Goal: Information Seeking & Learning: Learn about a topic

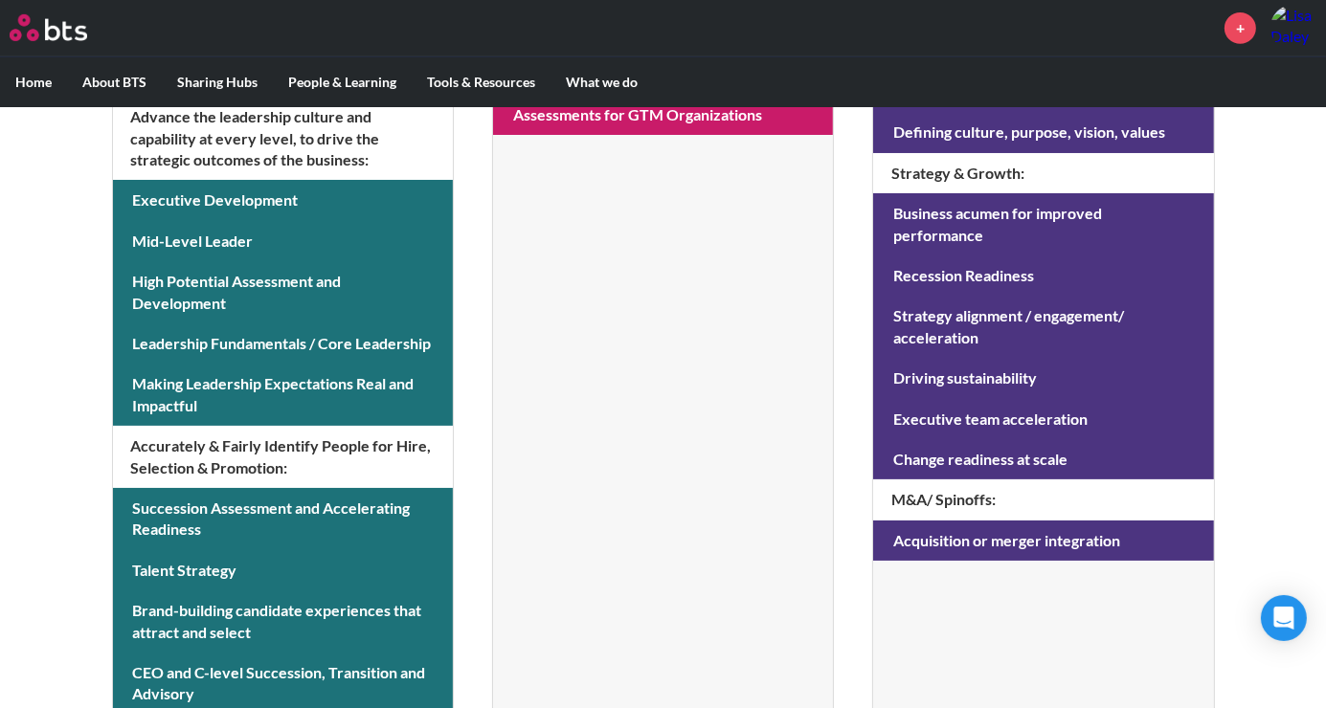
scroll to position [928, 0]
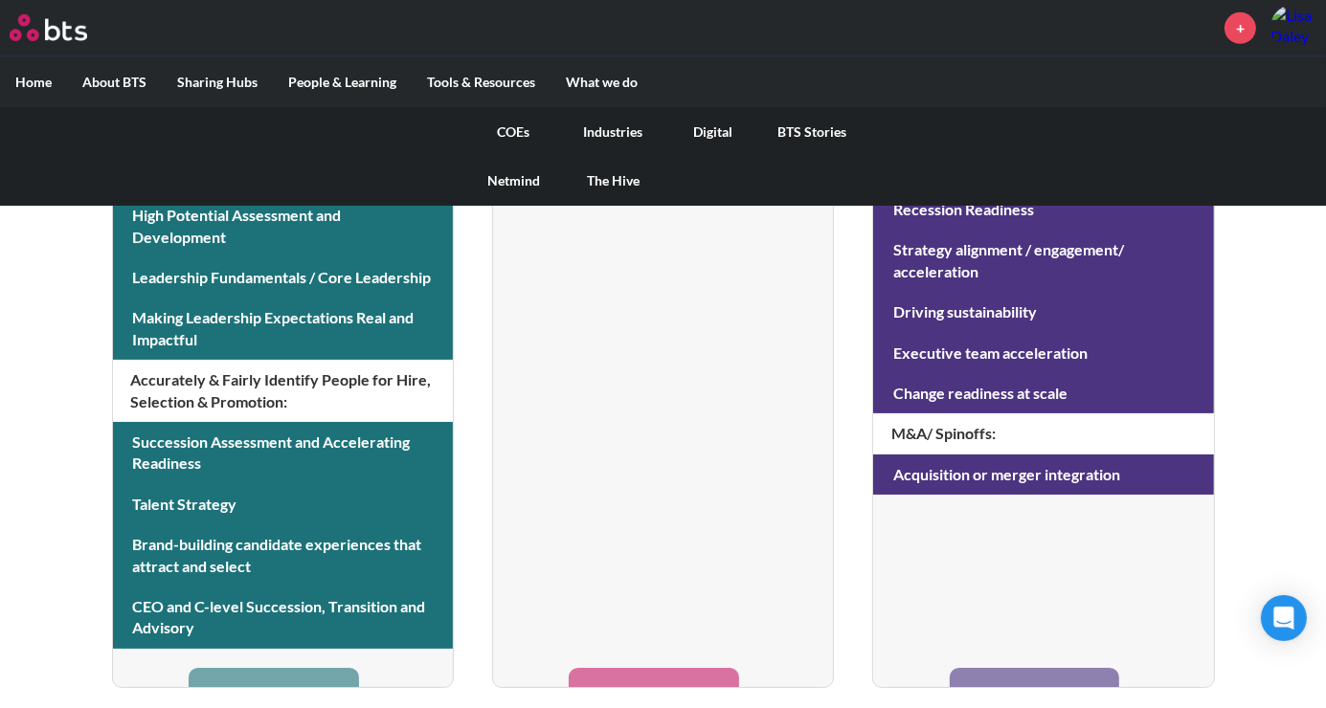
click at [495, 135] on link "COEs" at bounding box center [514, 132] width 100 height 50
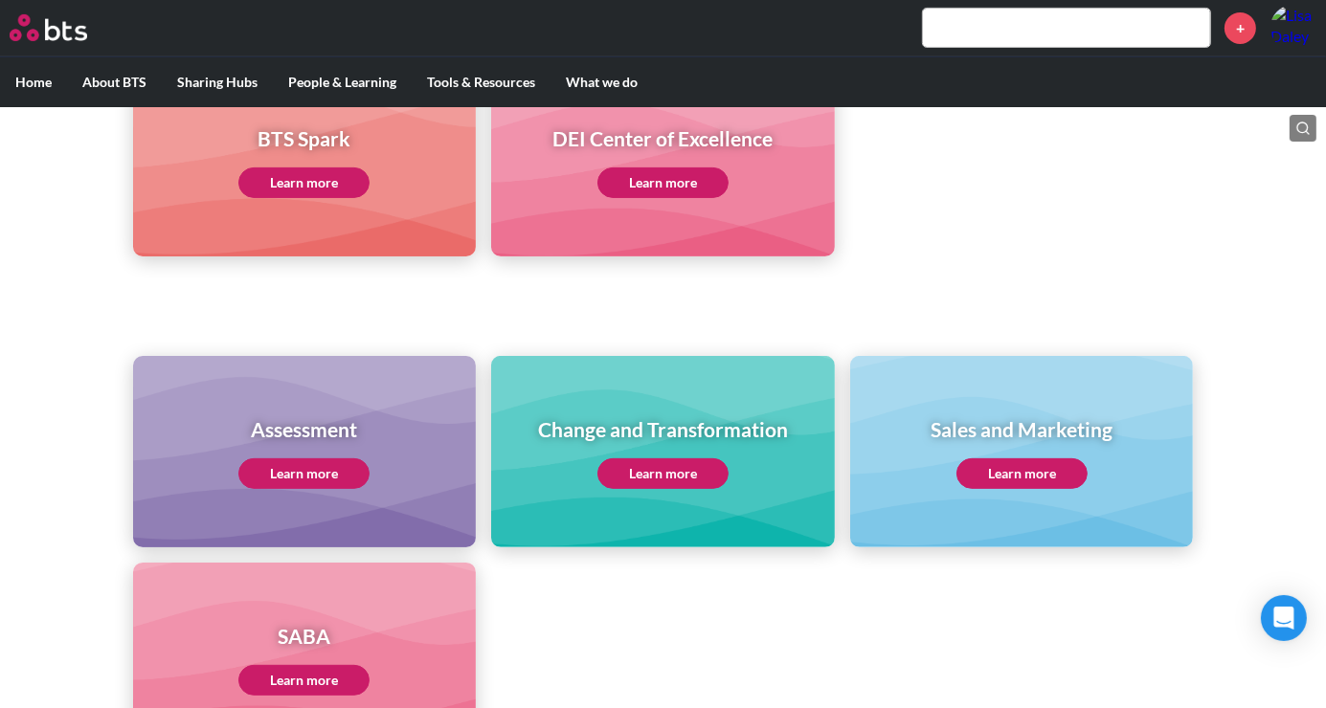
scroll to position [638, 0]
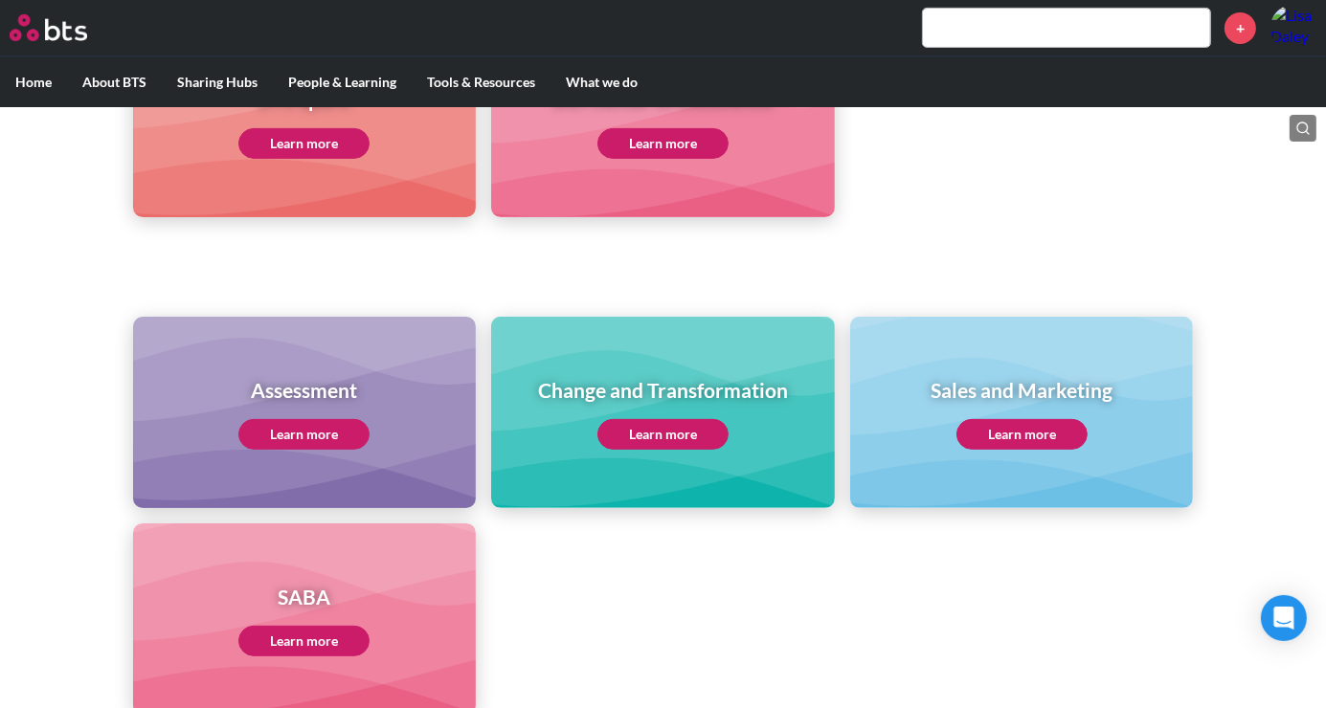
click at [307, 434] on link "Learn more" at bounding box center [303, 434] width 131 height 31
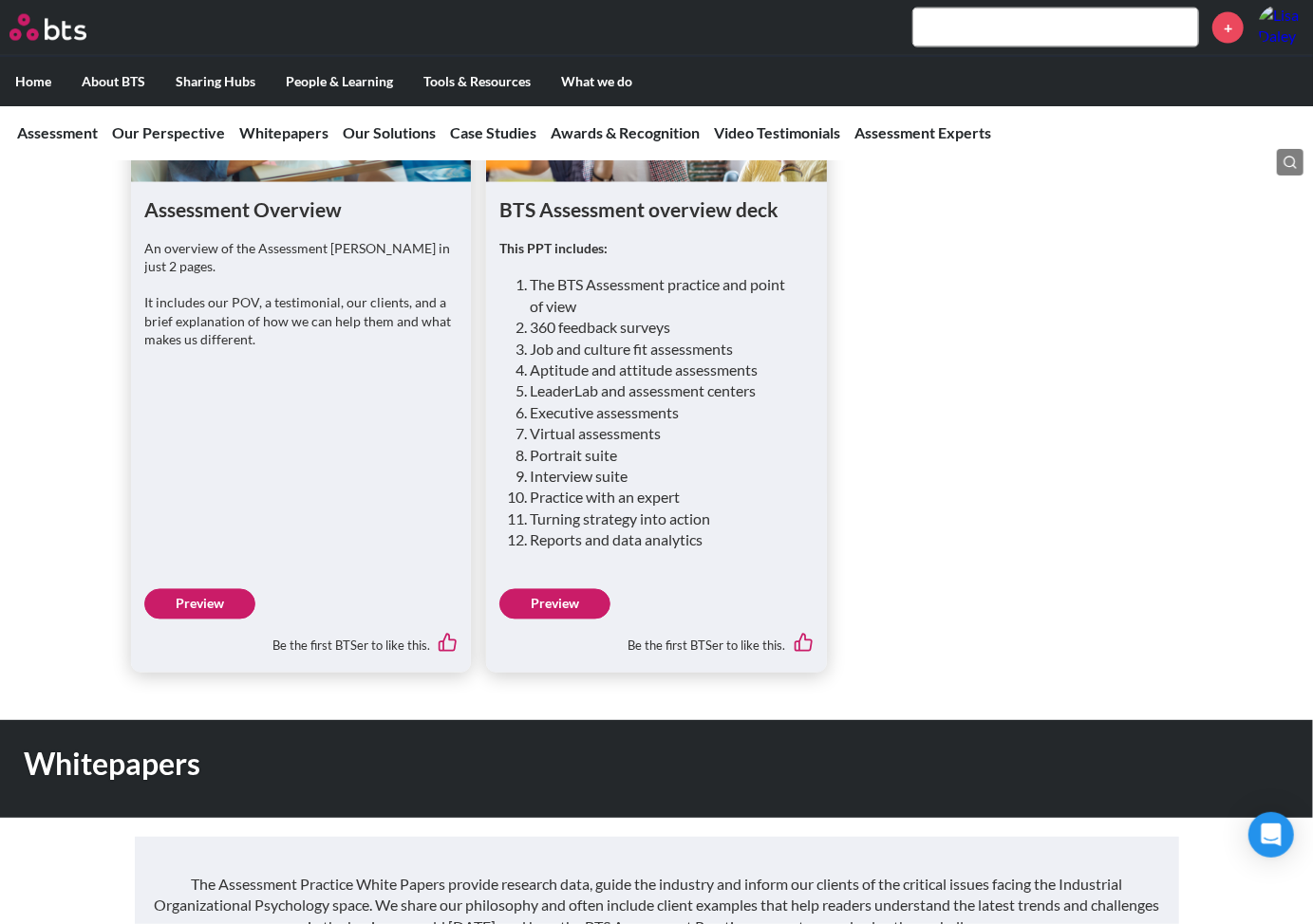
scroll to position [1686, 0]
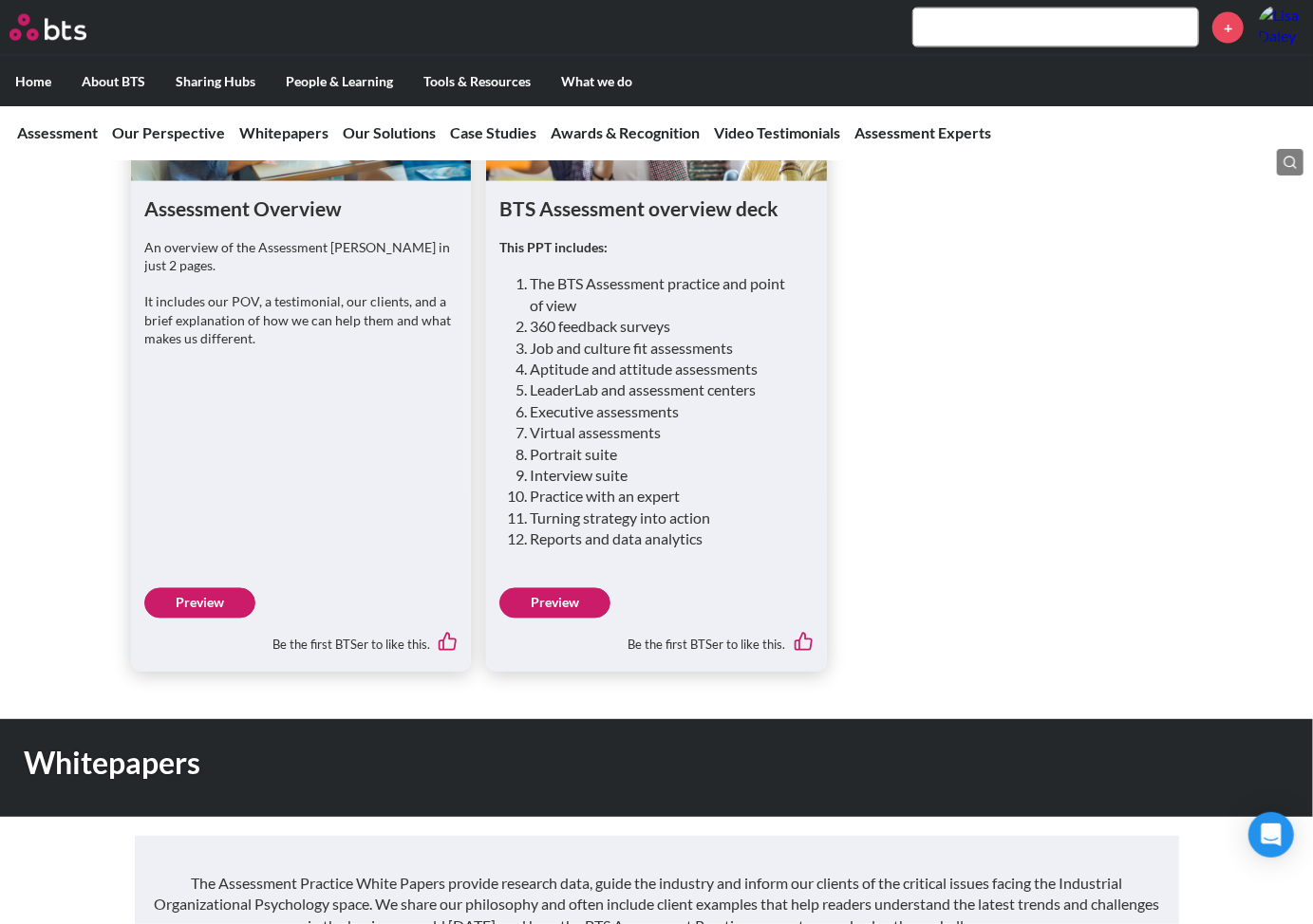
click at [561, 589] on link "Preview" at bounding box center [555, 604] width 111 height 31
